Goal: Information Seeking & Learning: Learn about a topic

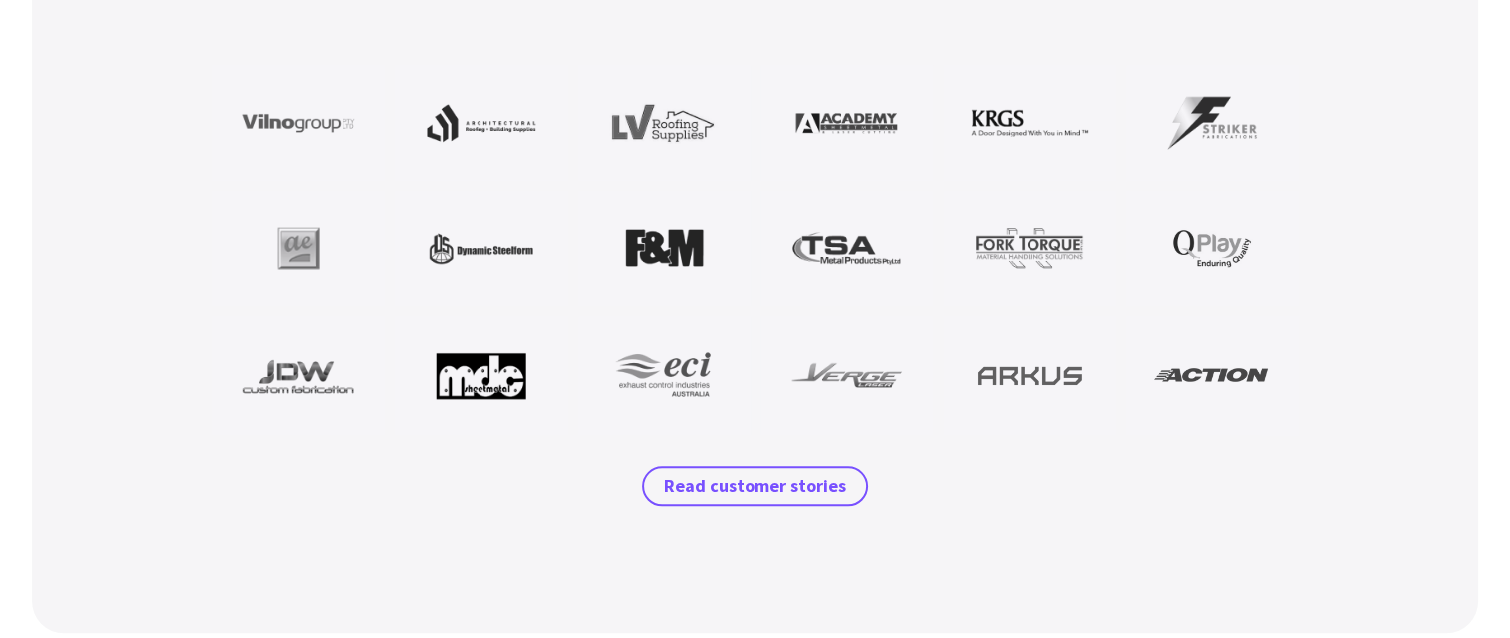
scroll to position [1886, 0]
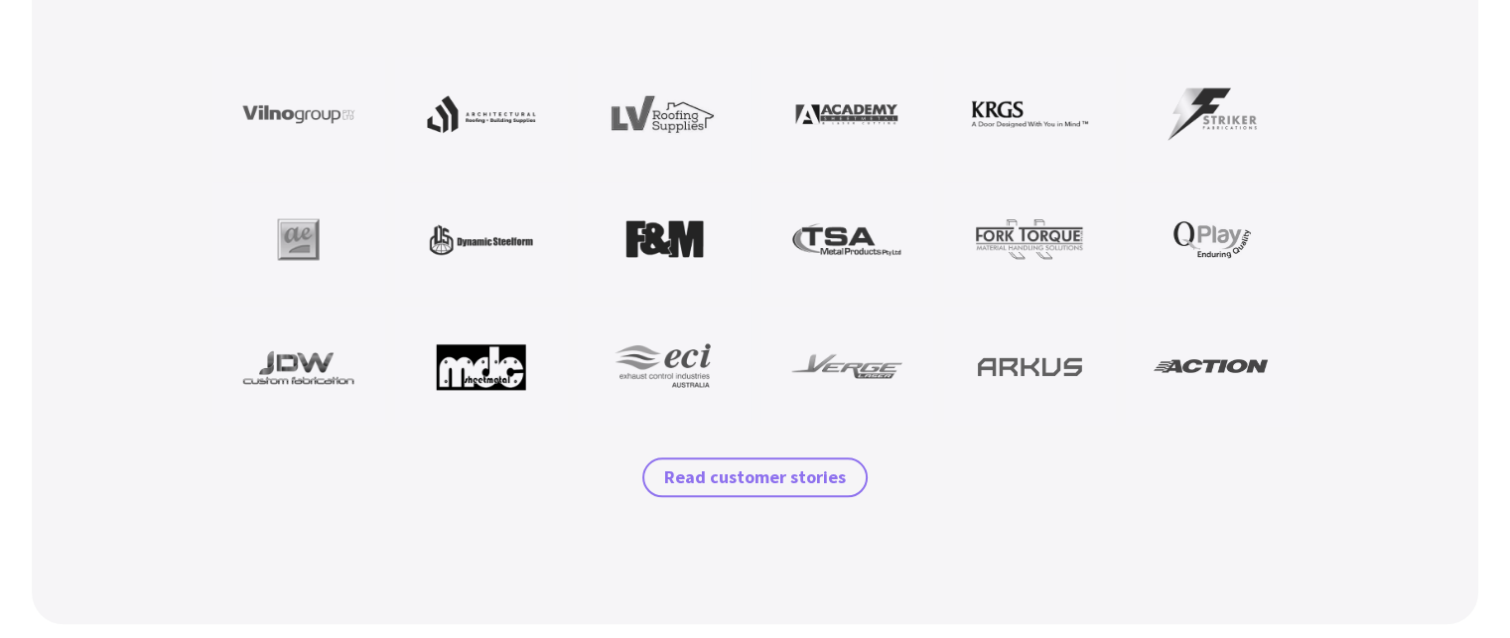
click at [723, 478] on span "Read customer stories" at bounding box center [755, 478] width 182 height 24
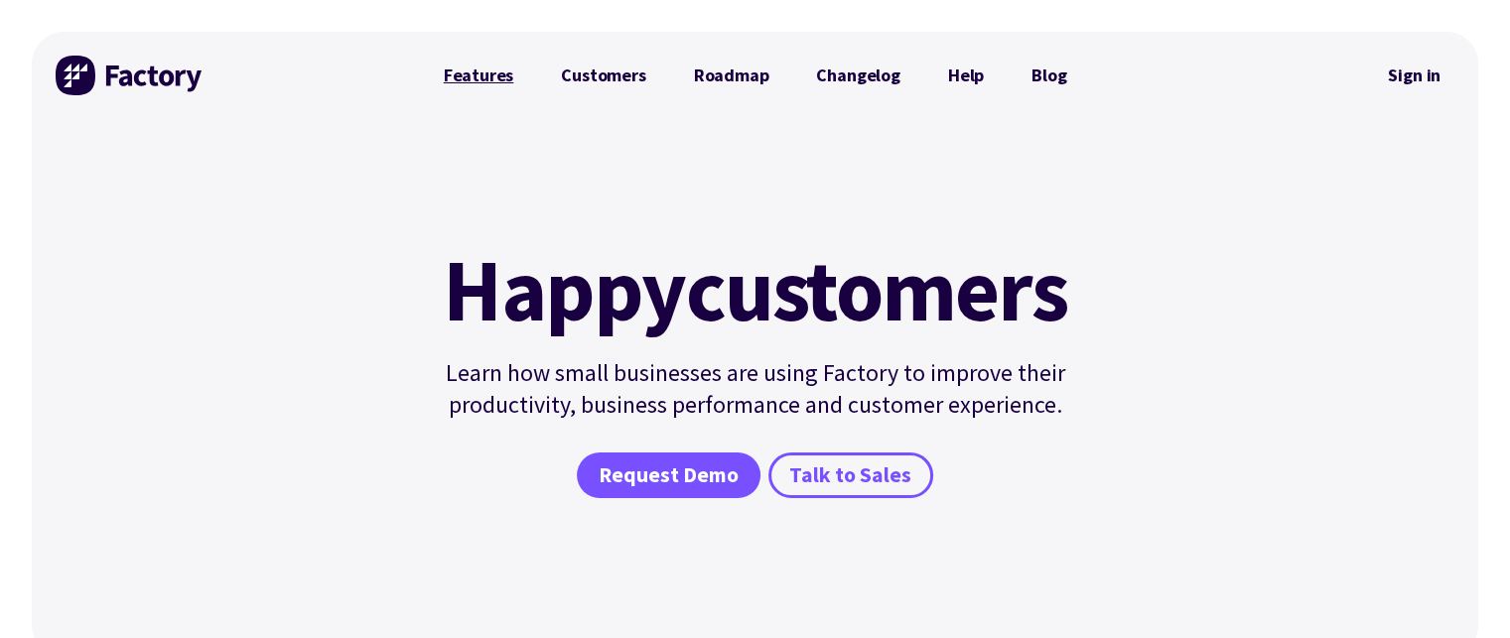
click at [488, 82] on link "Features" at bounding box center [479, 76] width 118 height 40
click at [452, 69] on link "Features" at bounding box center [479, 76] width 118 height 40
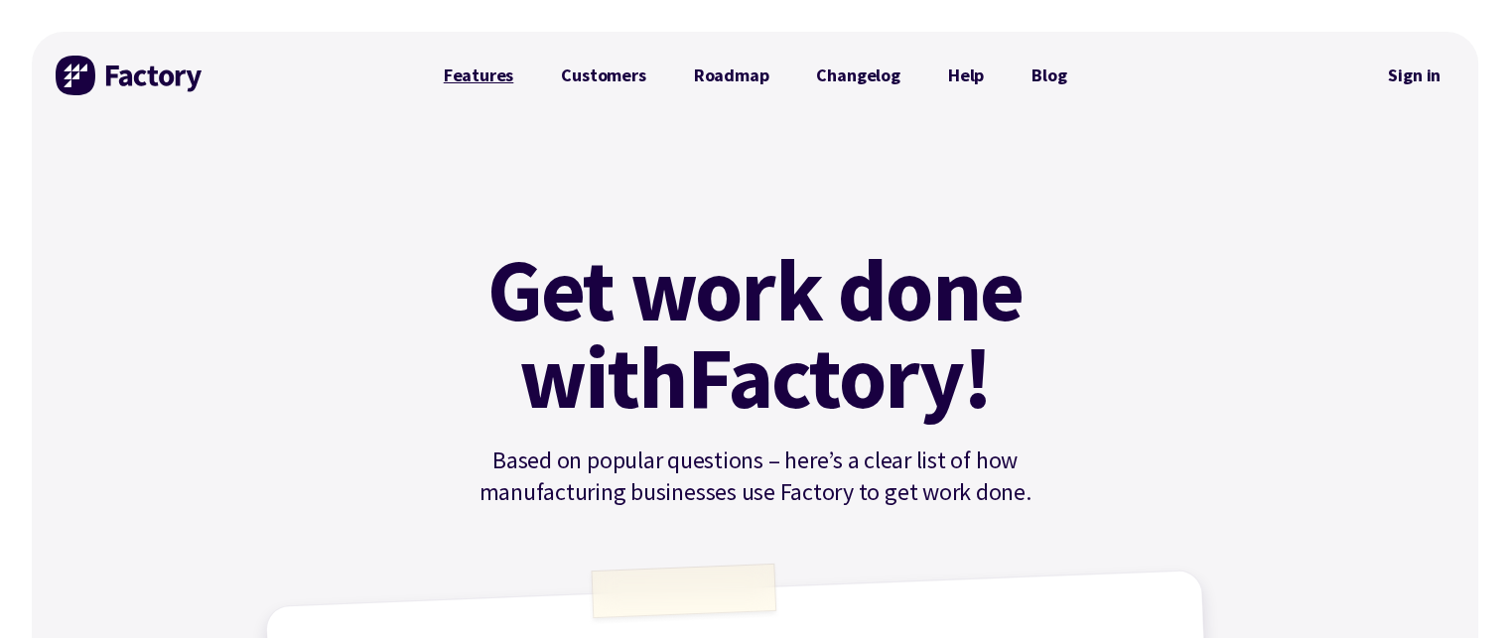
click at [470, 92] on link "Features" at bounding box center [479, 76] width 118 height 40
click at [175, 68] on img at bounding box center [130, 76] width 149 height 40
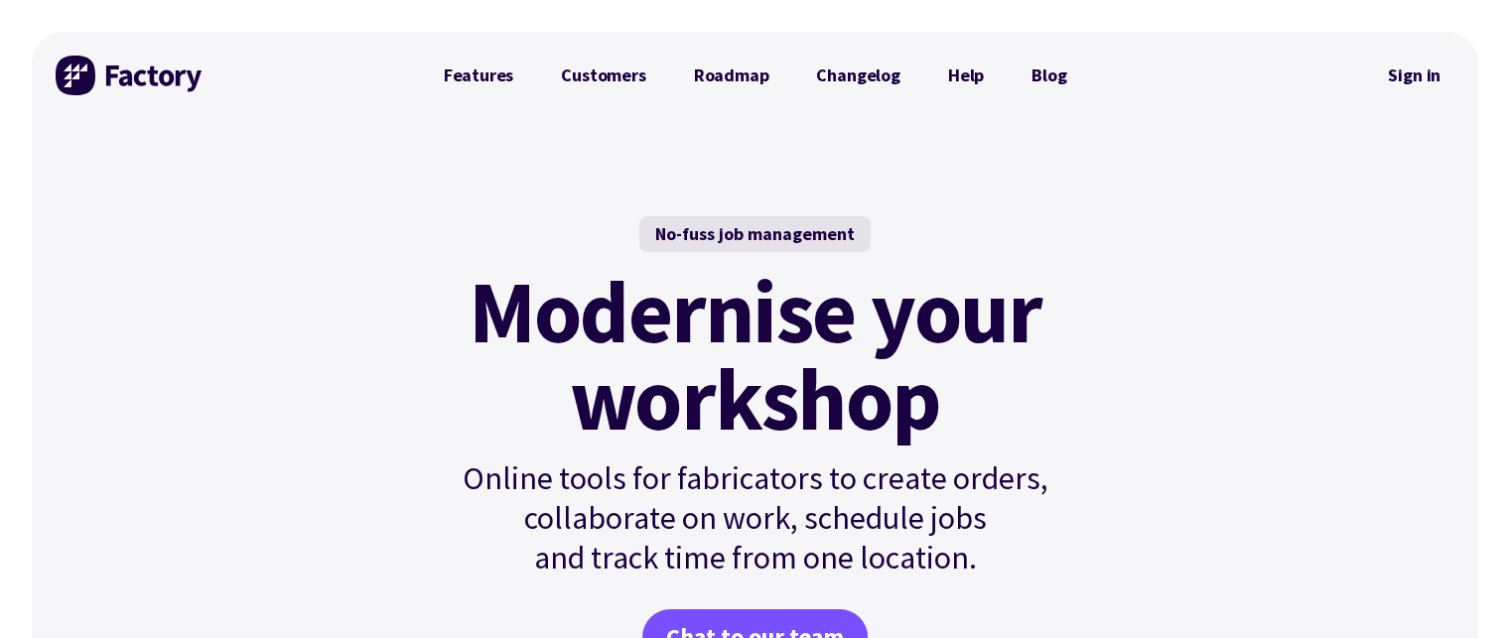
click at [149, 107] on div at bounding box center [130, 75] width 149 height 87
click at [139, 90] on img at bounding box center [130, 76] width 149 height 40
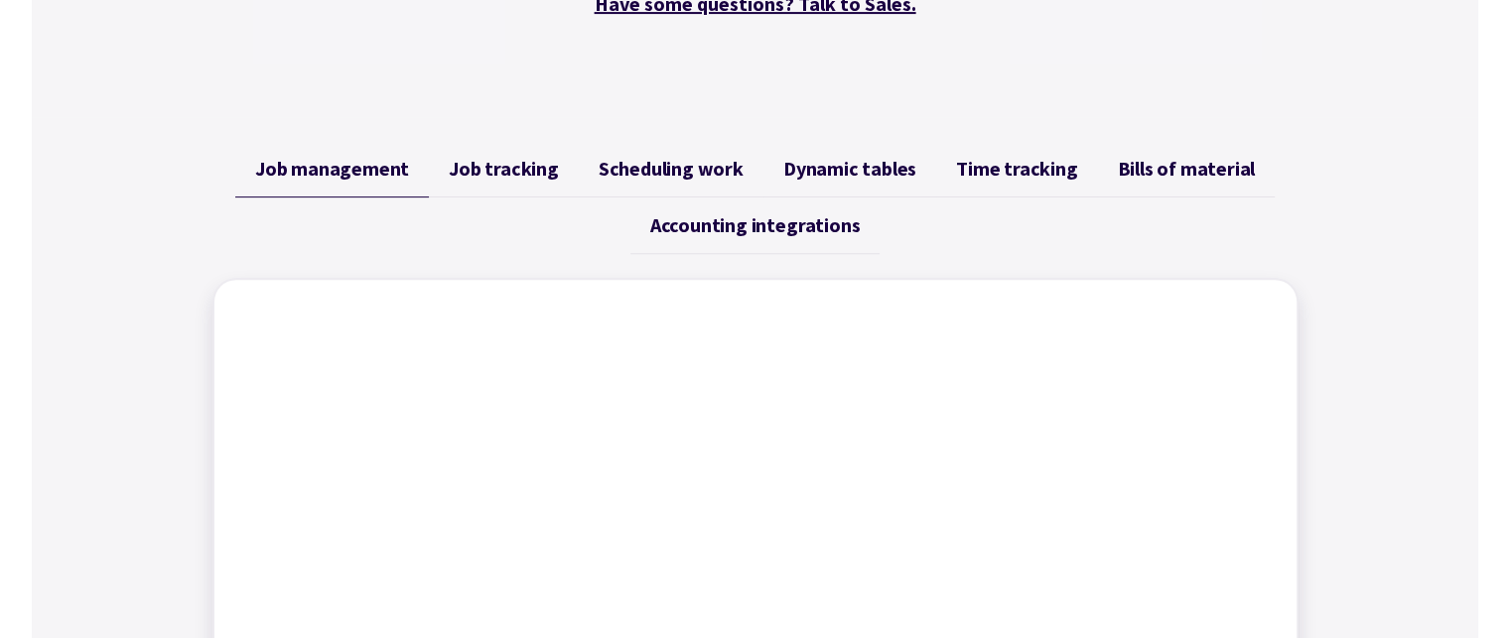
scroll to position [695, 0]
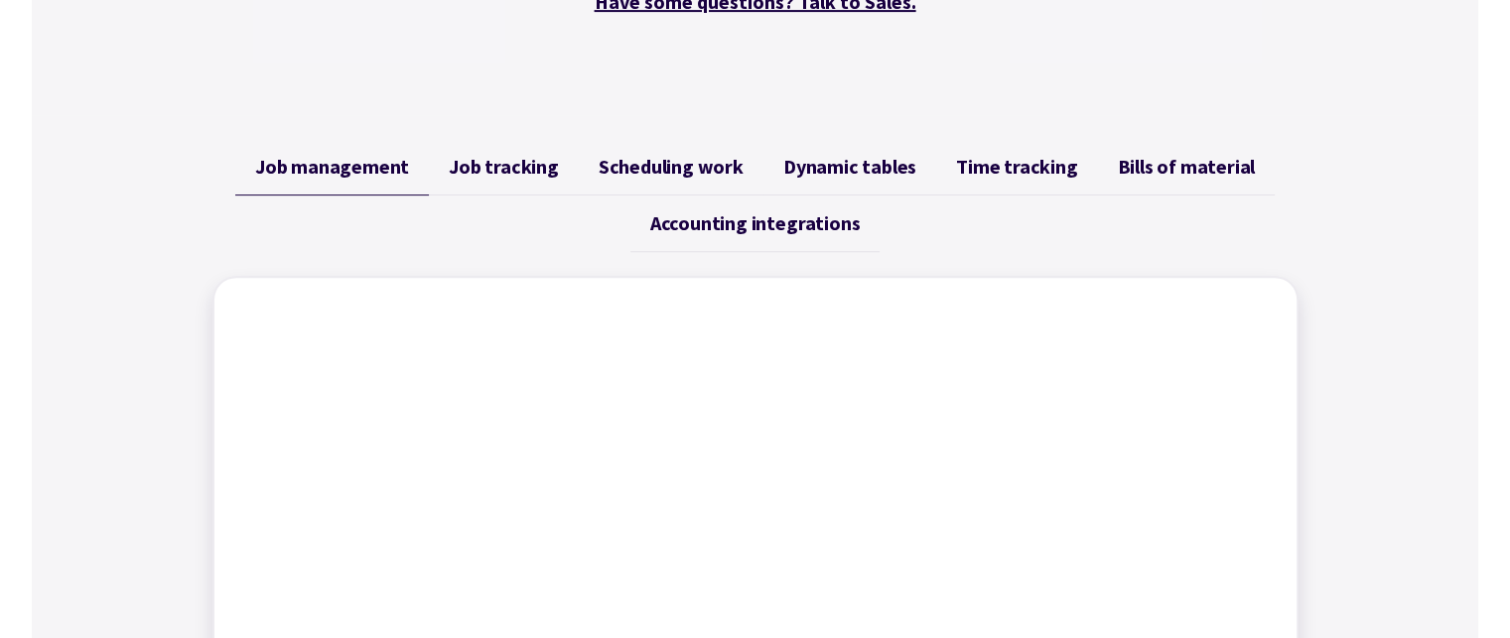
click at [1026, 158] on span "Time tracking" at bounding box center [1016, 167] width 121 height 24
click at [314, 173] on span "Job management" at bounding box center [332, 167] width 154 height 24
click at [349, 164] on span "Job management" at bounding box center [332, 167] width 154 height 24
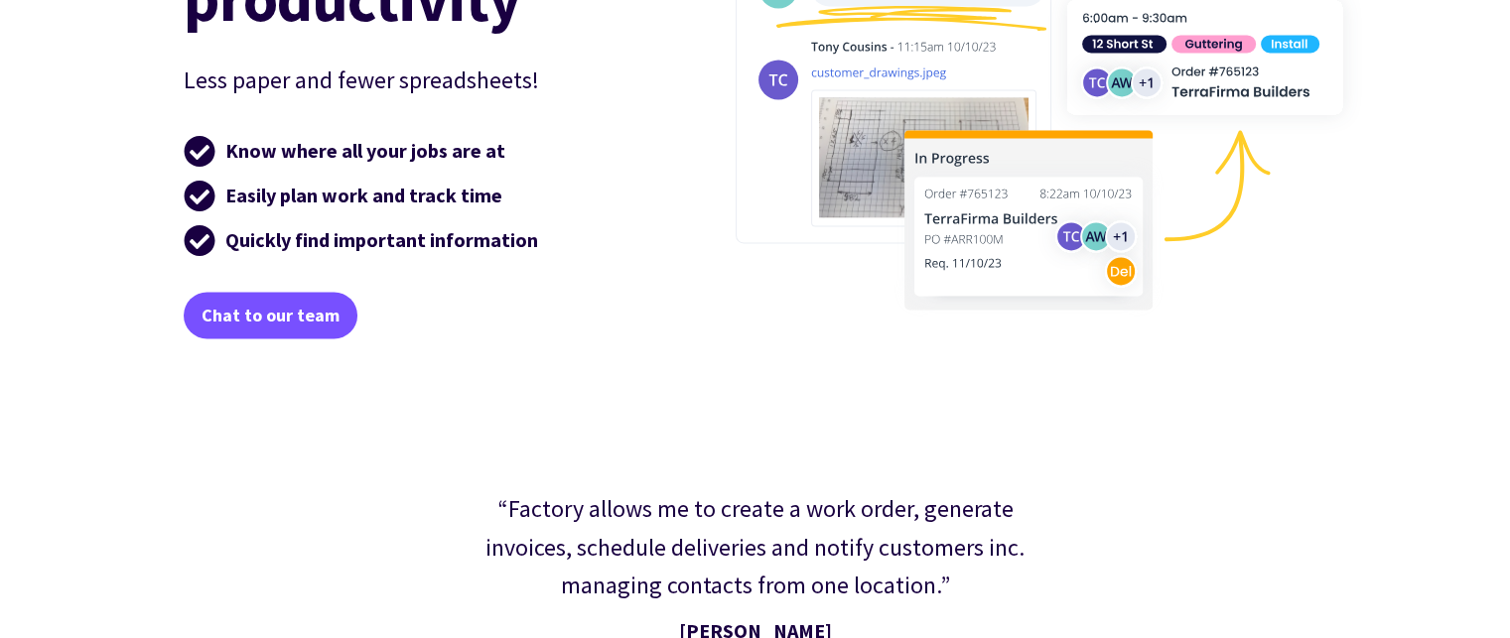
scroll to position [2978, 0]
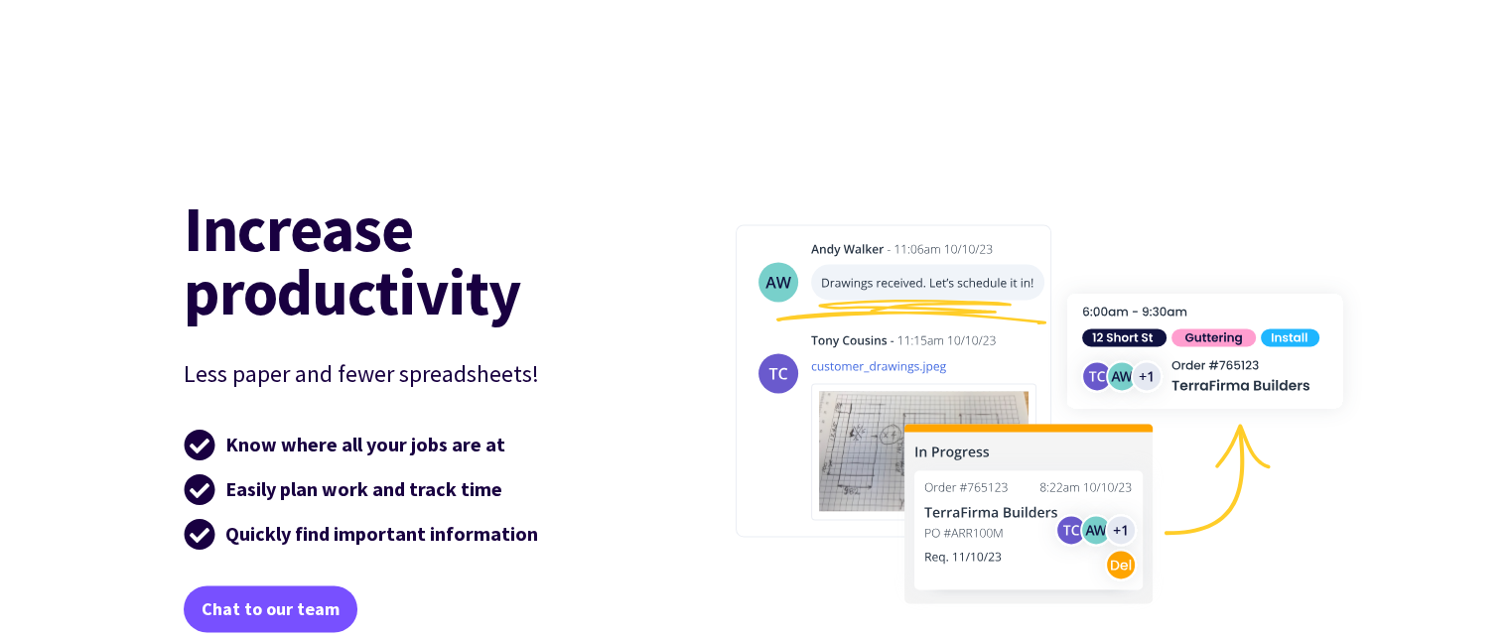
click at [937, 499] on img at bounding box center [1039, 414] width 671 height 492
click at [855, 485] on img at bounding box center [1039, 414] width 671 height 492
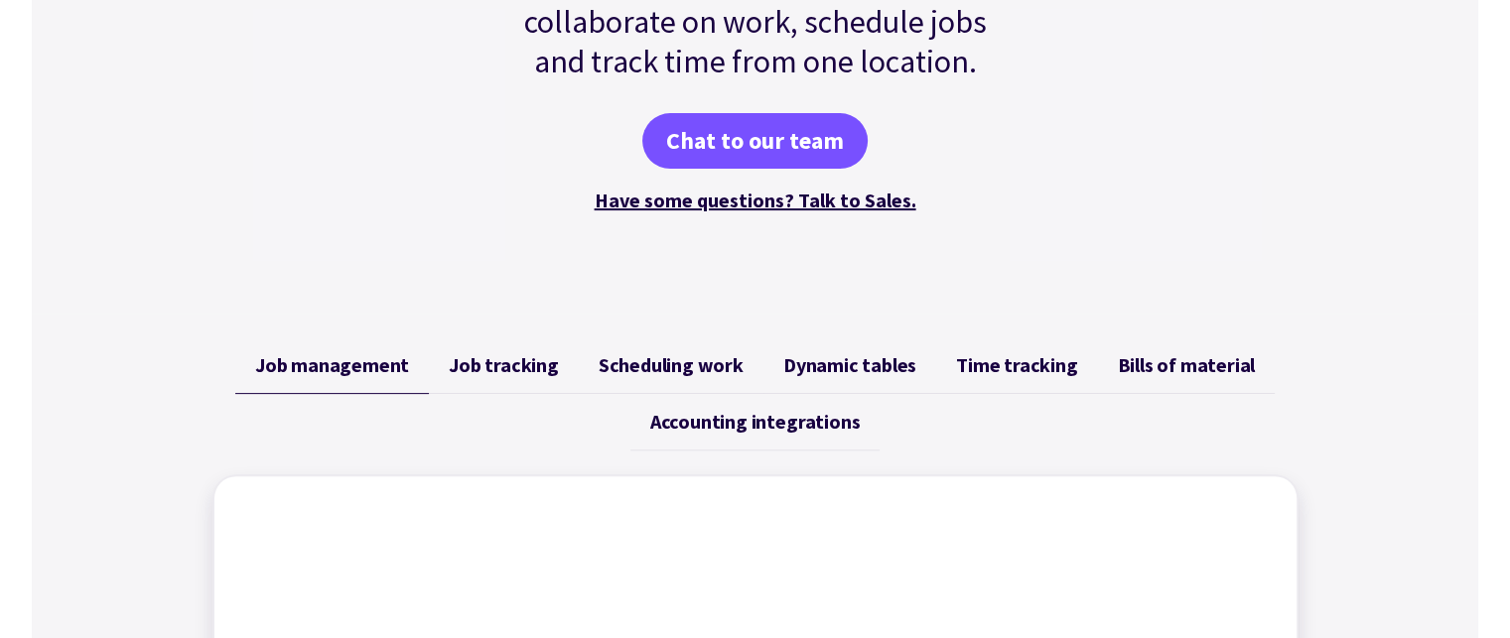
drag, startPoint x: 857, startPoint y: 360, endPoint x: 859, endPoint y: 372, distance: 12.1
click at [858, 360] on span "Dynamic tables" at bounding box center [849, 365] width 133 height 24
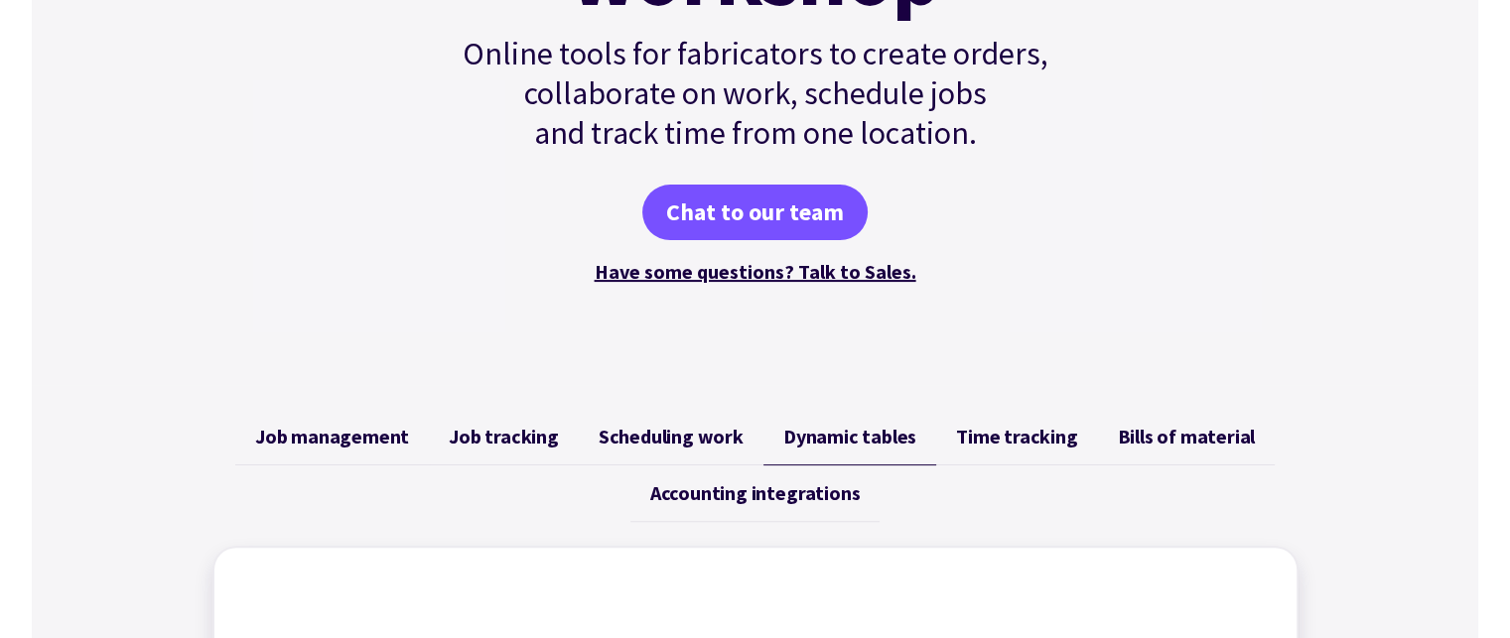
scroll to position [496, 0]
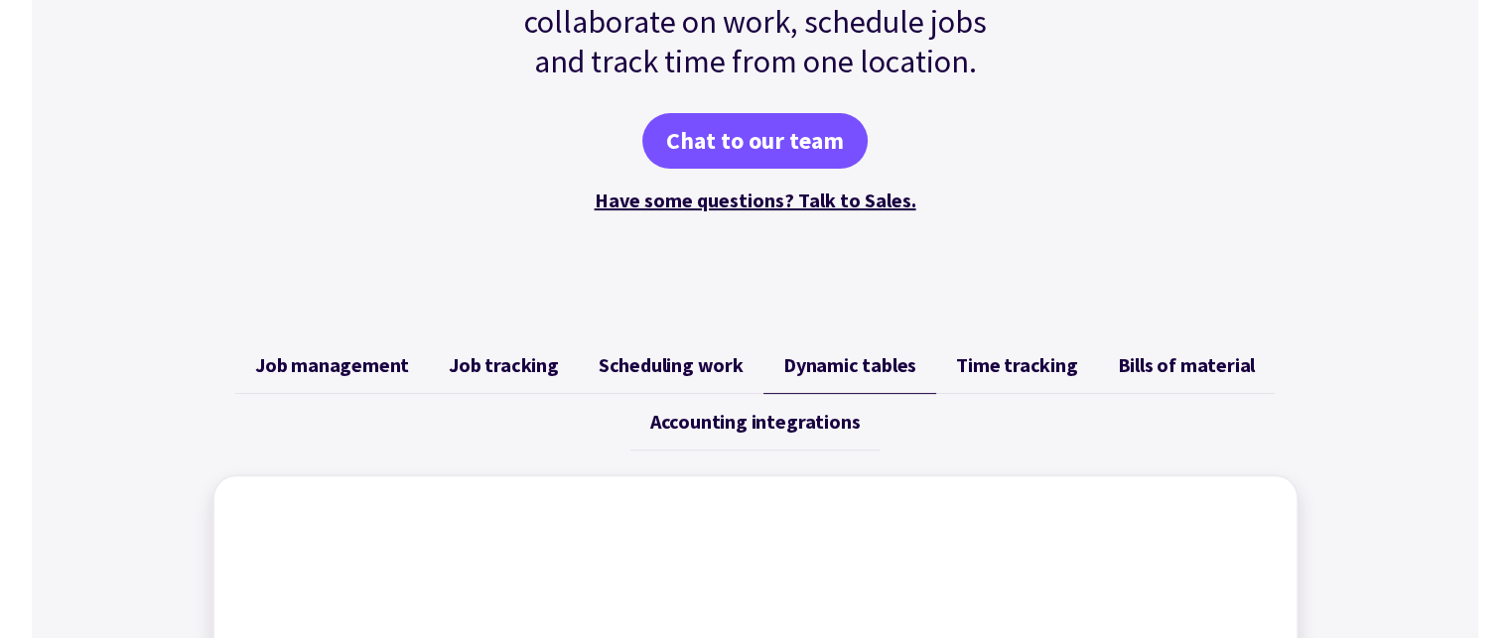
click at [514, 373] on span "Job tracking" at bounding box center [504, 365] width 110 height 24
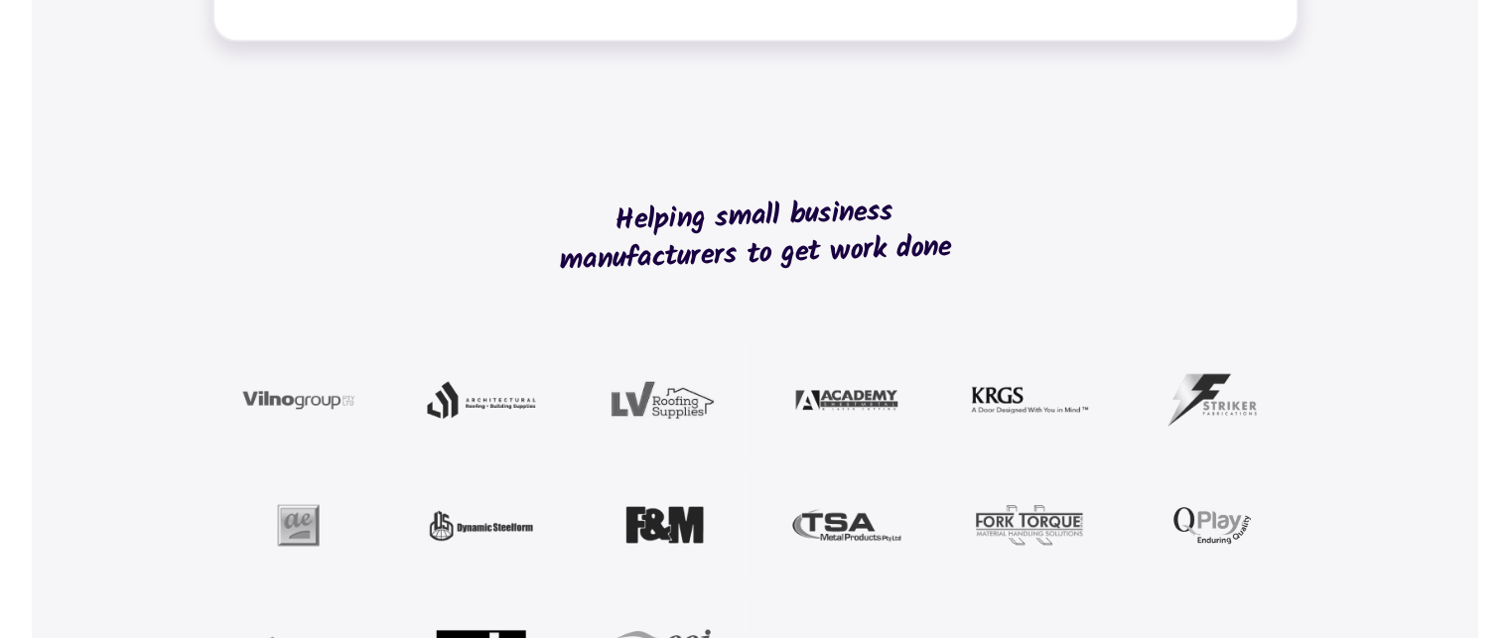
scroll to position [1986, 0]
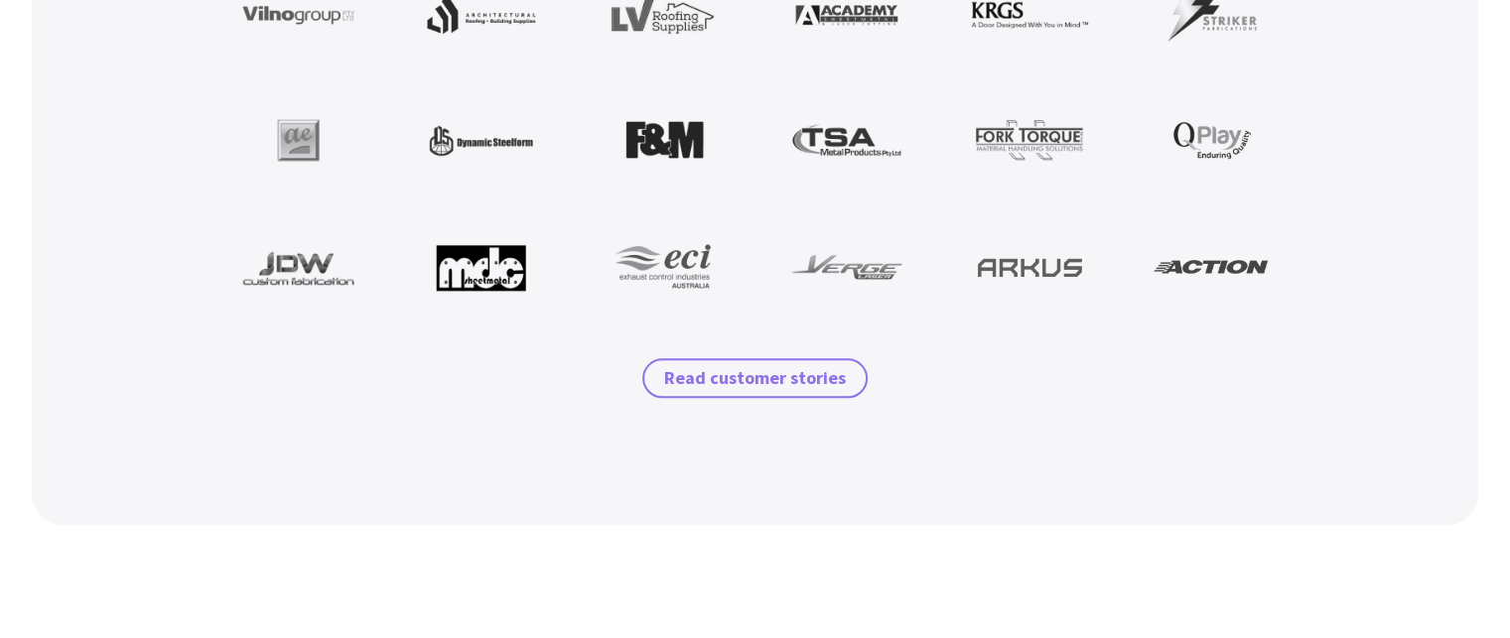
drag, startPoint x: 757, startPoint y: 379, endPoint x: 777, endPoint y: 388, distance: 22.7
click at [757, 380] on span "Read customer stories" at bounding box center [755, 378] width 182 height 24
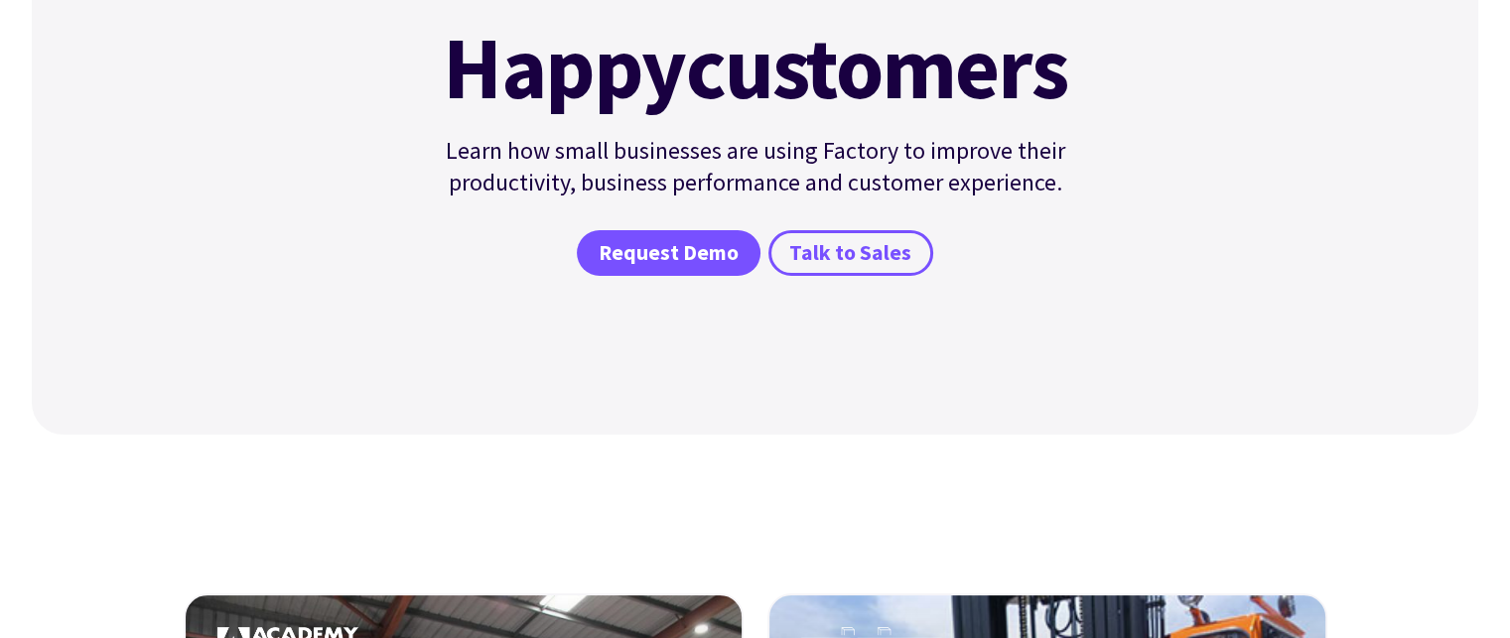
scroll to position [199, 0]
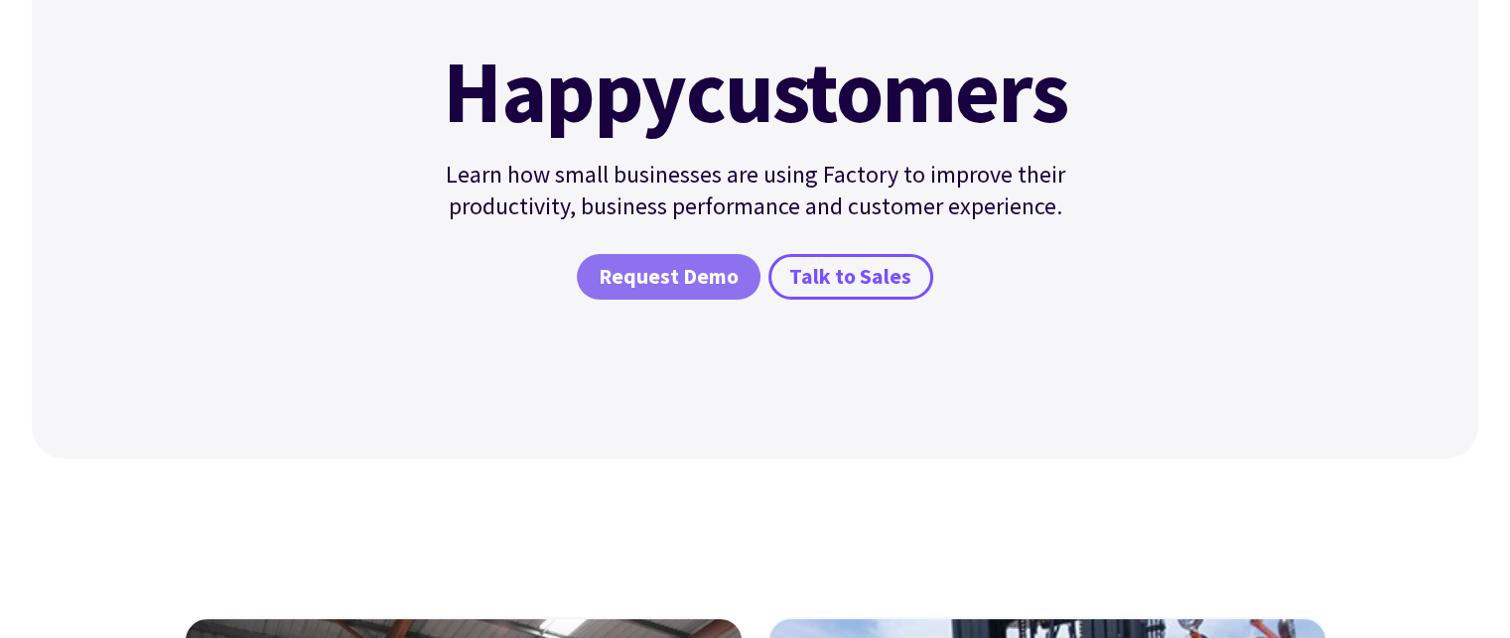
click at [679, 266] on span "Request Demo" at bounding box center [669, 277] width 140 height 29
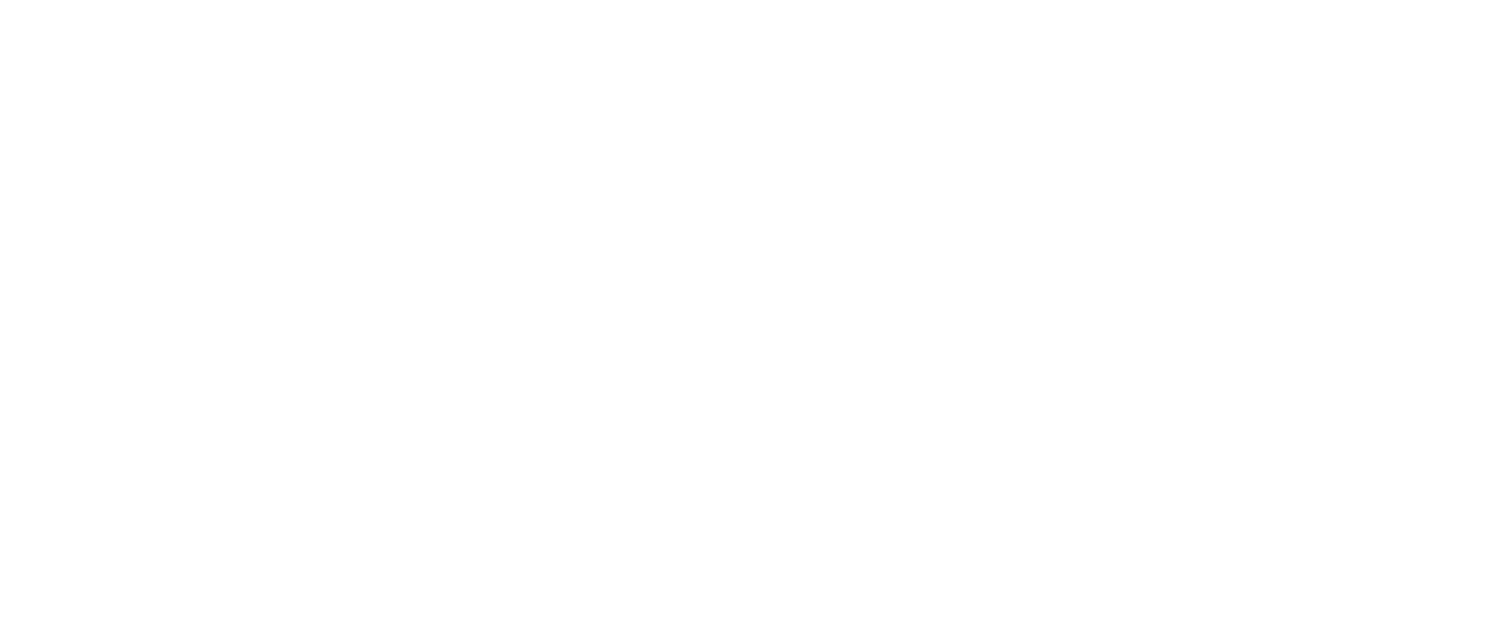
scroll to position [397, 0]
